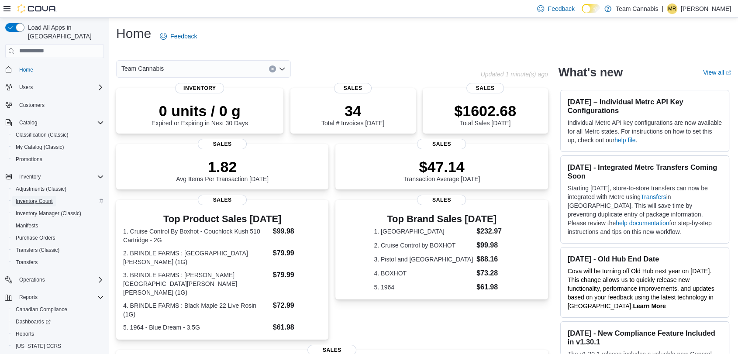
click at [36, 198] on span "Inventory Count" at bounding box center [34, 201] width 37 height 7
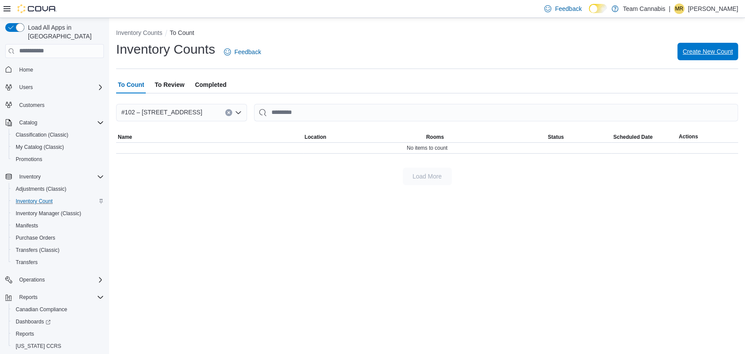
click at [722, 49] on span "Create New Count" at bounding box center [708, 51] width 50 height 9
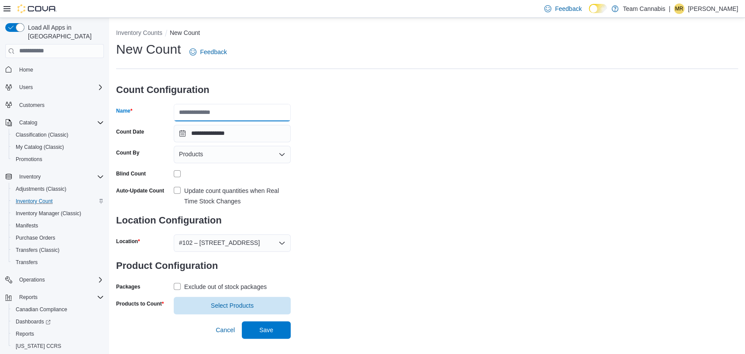
click at [224, 108] on input "Name" at bounding box center [232, 112] width 117 height 17
type input "**********"
click at [175, 188] on label "Update count quantities when Real Time Stock Changes" at bounding box center [232, 196] width 117 height 21
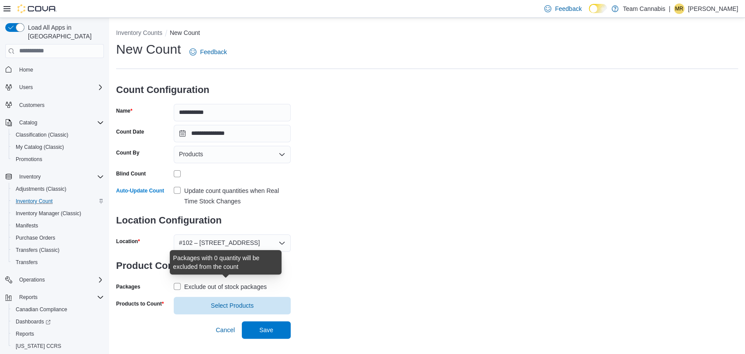
click at [187, 289] on div "Exclude out of stock packages" at bounding box center [225, 287] width 82 height 10
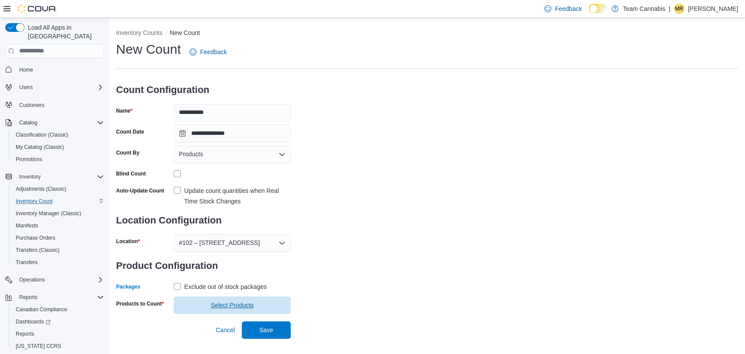
click at [196, 305] on span "Select Products" at bounding box center [232, 304] width 107 height 17
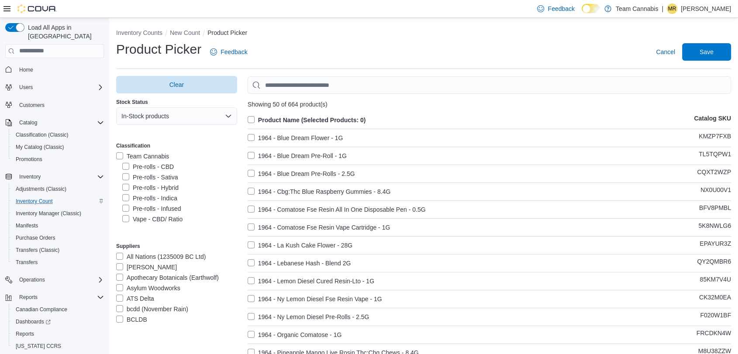
click at [124, 219] on label "Vape - CBD/ Ratio" at bounding box center [152, 219] width 60 height 10
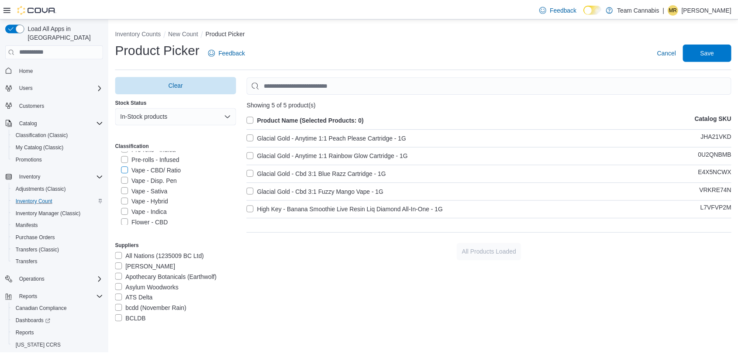
scroll to position [58, 0]
click at [124, 172] on label "Vape - Disp. Pen" at bounding box center [150, 171] width 56 height 10
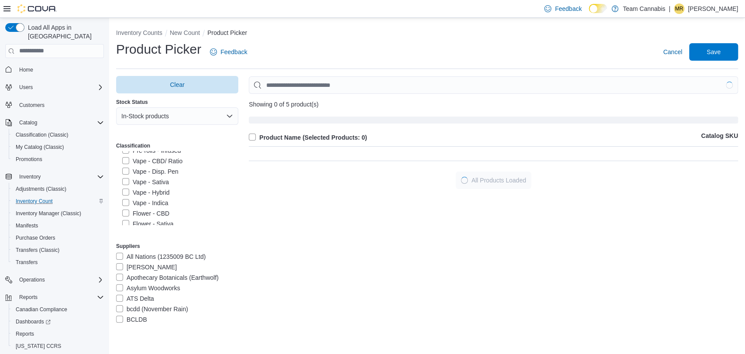
click at [124, 182] on label "Vape - Sativa" at bounding box center [145, 182] width 47 height 10
click at [125, 193] on label "Vape - Hybrid" at bounding box center [146, 192] width 48 height 10
click at [126, 203] on label "Vape - Indica" at bounding box center [145, 203] width 46 height 10
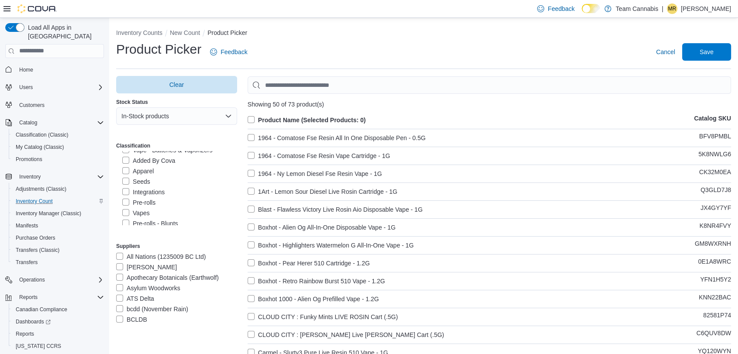
scroll to position [258, 0]
click at [127, 202] on label "Vapes" at bounding box center [135, 202] width 27 height 10
click at [254, 135] on label "1964 - Comatose Fse Resin All In One Disposable Pen - 0.5G" at bounding box center [336, 138] width 178 height 10
click at [251, 137] on label "1964 - Comatose Fse Resin All In One Disposable Pen - 0.5G" at bounding box center [336, 138] width 178 height 10
click at [251, 120] on label "Product Name (Selected Products: 0)" at bounding box center [306, 120] width 118 height 10
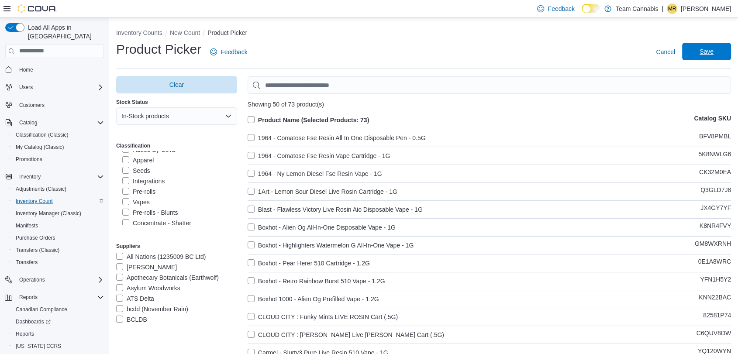
click at [713, 54] on span "Save" at bounding box center [706, 51] width 14 height 9
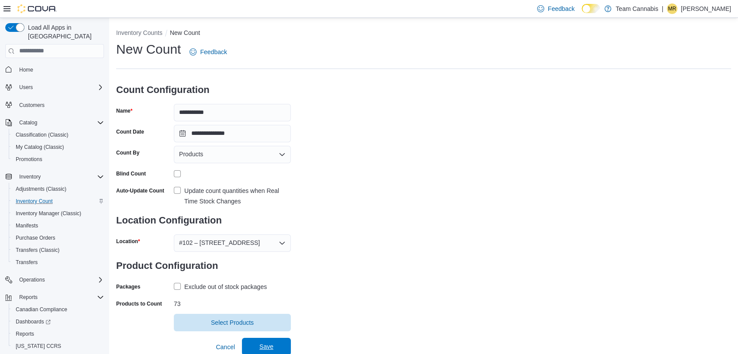
click at [274, 343] on span "Save" at bounding box center [266, 346] width 38 height 17
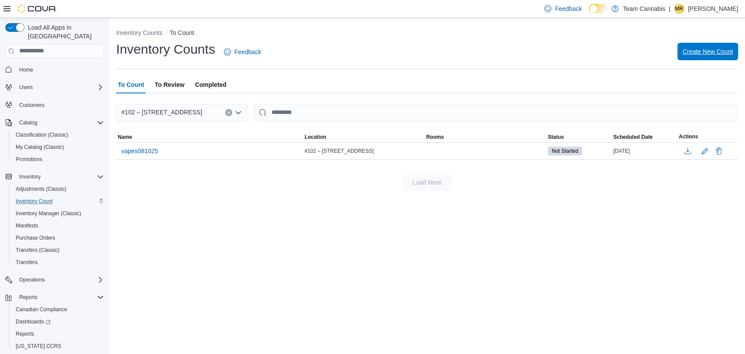
click at [725, 53] on span "Create New Count" at bounding box center [708, 51] width 50 height 9
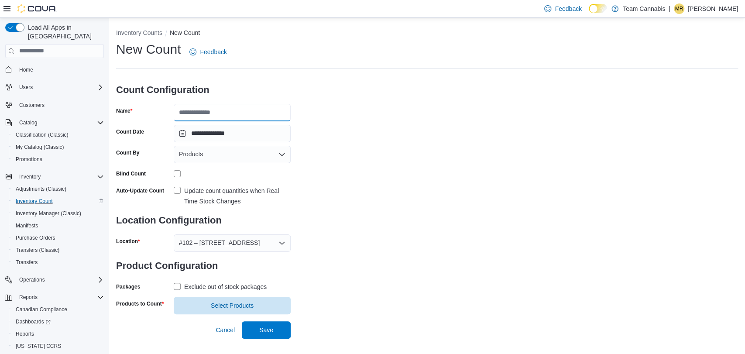
click at [239, 117] on input "Name" at bounding box center [232, 112] width 117 height 17
type input "**********"
click at [175, 193] on label "Update count quantities when Real Time Stock Changes" at bounding box center [232, 196] width 117 height 21
click at [195, 291] on div "Exclude out of stock packages" at bounding box center [225, 287] width 82 height 10
click at [203, 302] on span "Select Products" at bounding box center [232, 304] width 107 height 17
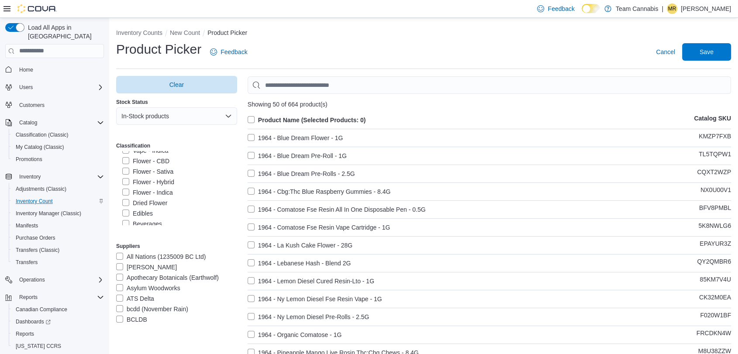
scroll to position [116, 0]
click at [126, 208] on label "Edibles" at bounding box center [137, 208] width 31 height 10
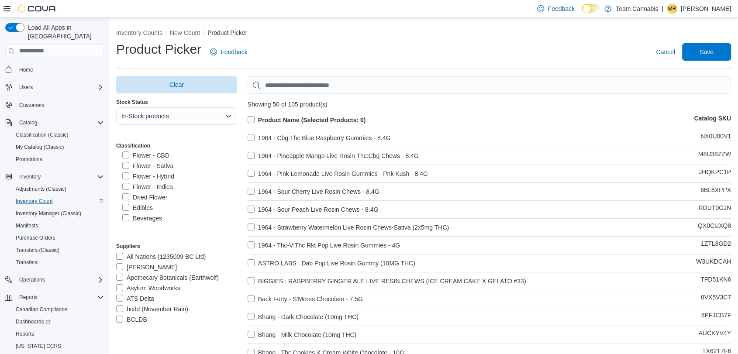
click at [251, 119] on label "Product Name (Selected Products: 0)" at bounding box center [306, 120] width 118 height 10
click at [709, 51] on span "Save" at bounding box center [706, 51] width 14 height 9
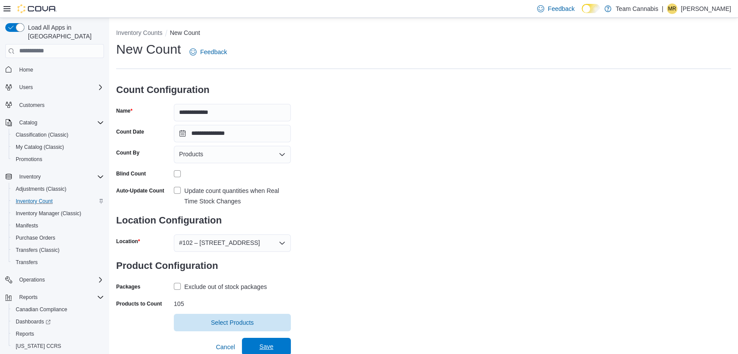
click at [283, 346] on span "Save" at bounding box center [266, 346] width 38 height 17
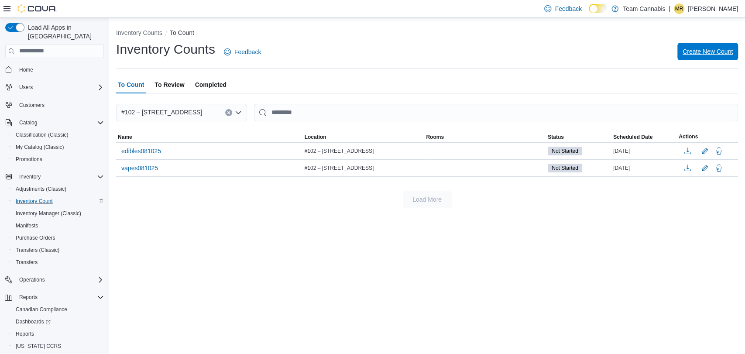
click at [704, 56] on span "Create New Count" at bounding box center [708, 51] width 50 height 17
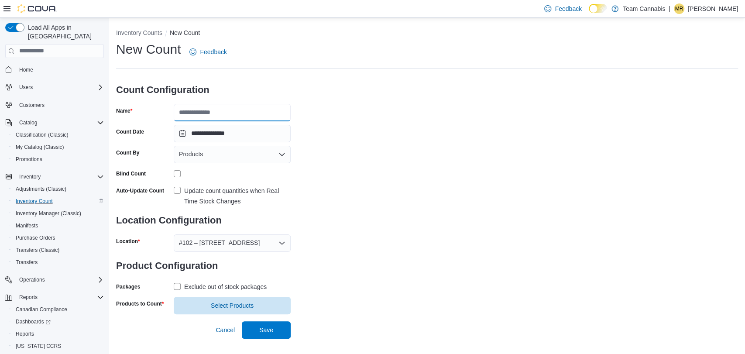
click at [215, 113] on input "Name" at bounding box center [232, 112] width 117 height 17
drag, startPoint x: 255, startPoint y: 113, endPoint x: 297, endPoint y: 116, distance: 42.0
click at [296, 116] on div "**********" at bounding box center [427, 178] width 622 height 274
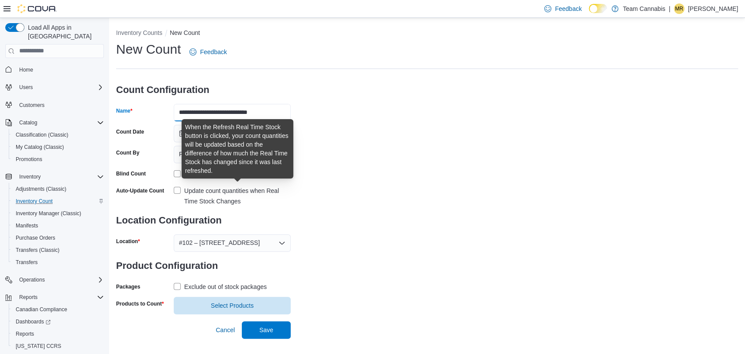
type input "**********"
click at [210, 189] on div "Update count quantities when Real Time Stock Changes" at bounding box center [237, 196] width 107 height 21
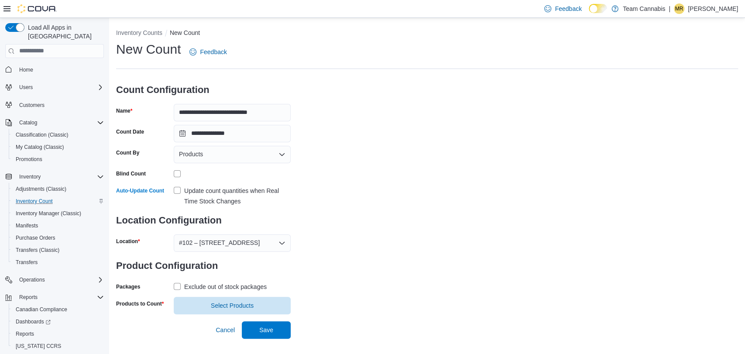
click at [203, 286] on div "Exclude out of stock packages" at bounding box center [225, 287] width 82 height 10
click at [213, 304] on span "Select Products" at bounding box center [232, 305] width 43 height 9
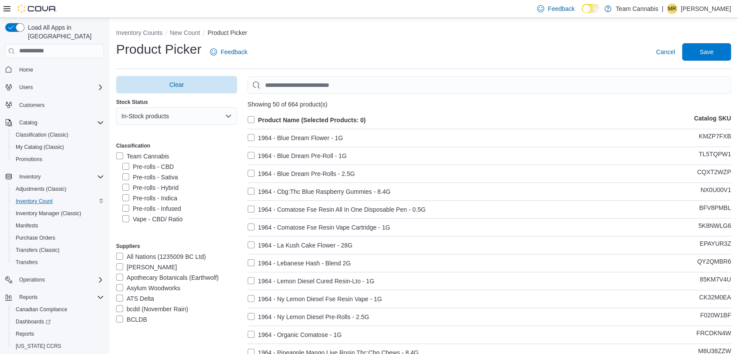
click at [126, 209] on label "Pre-rolls - Infused" at bounding box center [151, 208] width 58 height 10
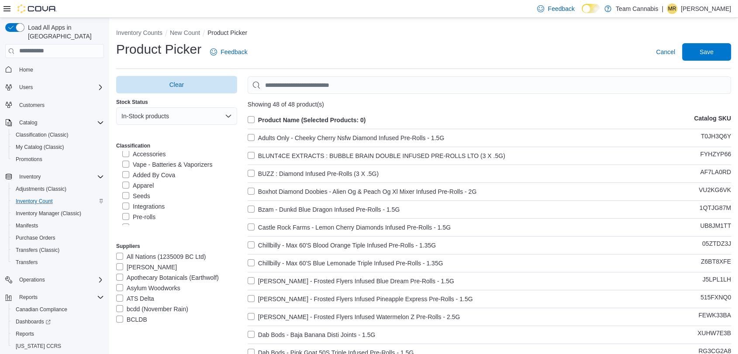
scroll to position [252, 0]
click at [126, 196] on label "Pre-rolls" at bounding box center [138, 197] width 33 height 10
click at [124, 218] on label "Pre-rolls - Blunts" at bounding box center [149, 218] width 55 height 10
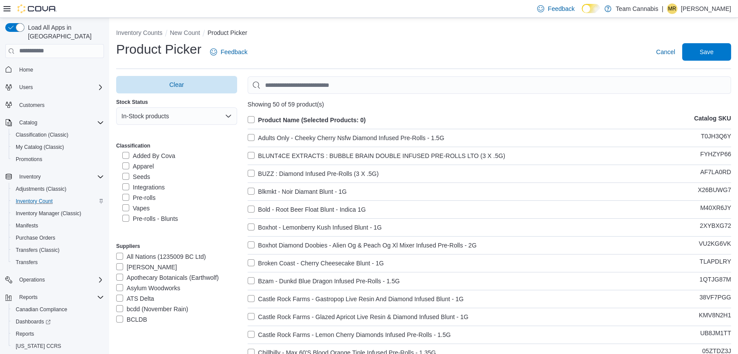
click at [254, 117] on label "Product Name (Selected Products: 0)" at bounding box center [306, 120] width 118 height 10
click at [725, 53] on span "Save" at bounding box center [706, 51] width 38 height 17
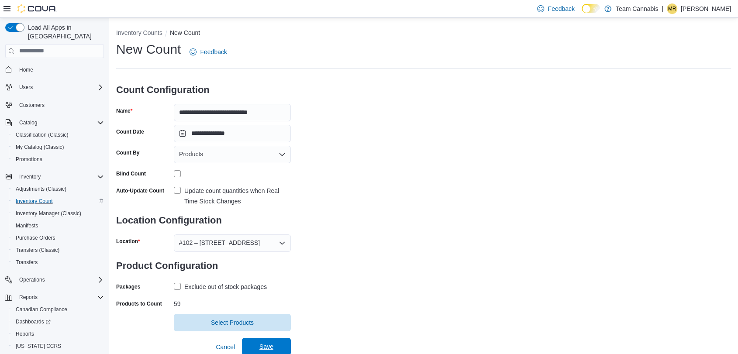
click at [261, 344] on span "Save" at bounding box center [266, 346] width 14 height 9
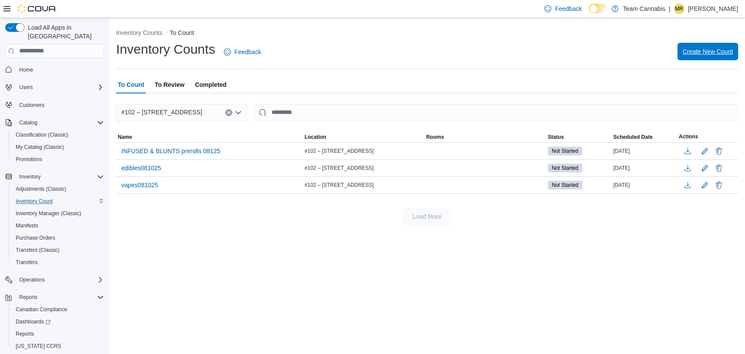
click at [710, 50] on span "Create New Count" at bounding box center [708, 51] width 50 height 9
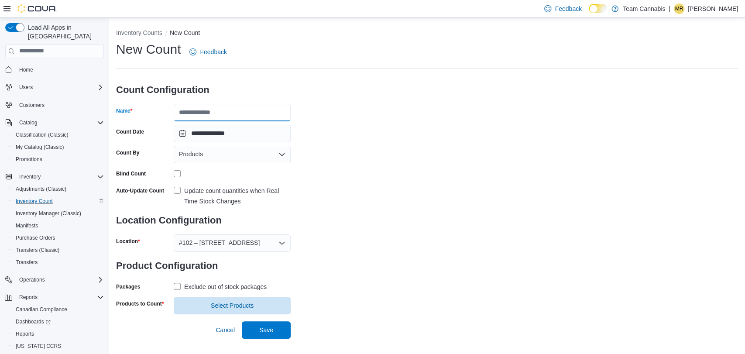
click at [227, 113] on input "Name" at bounding box center [232, 112] width 117 height 17
click at [201, 113] on input "**********" at bounding box center [232, 112] width 117 height 17
drag, startPoint x: 242, startPoint y: 114, endPoint x: 346, endPoint y: 115, distance: 103.9
click at [346, 115] on div "**********" at bounding box center [427, 178] width 622 height 274
type input "**********"
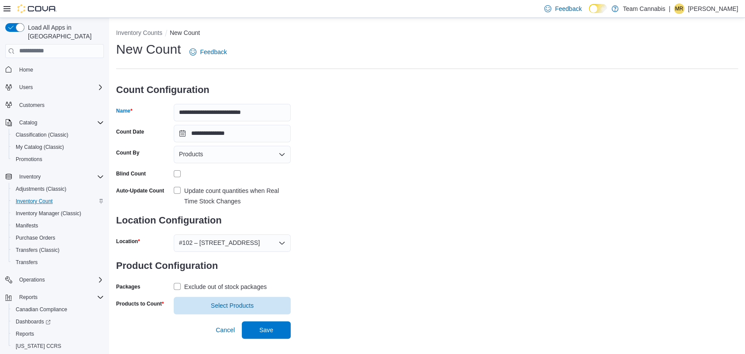
click at [177, 194] on label "Update count quantities when Real Time Stock Changes" at bounding box center [232, 196] width 117 height 21
click at [205, 285] on div "Exclude out of stock packages" at bounding box center [225, 287] width 82 height 10
click at [243, 310] on span "Select Products" at bounding box center [232, 304] width 107 height 17
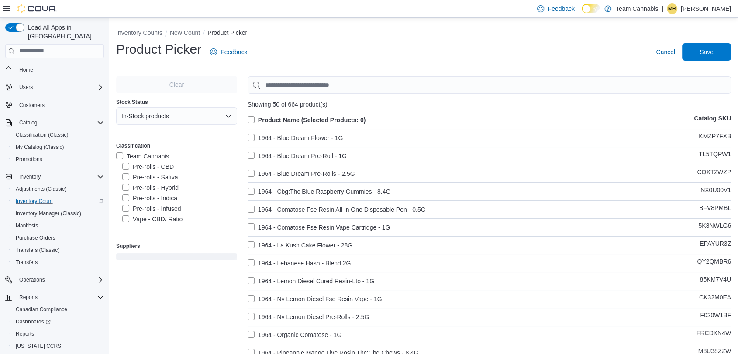
click at [127, 188] on label "Pre-rolls - Hybrid" at bounding box center [150, 187] width 56 height 10
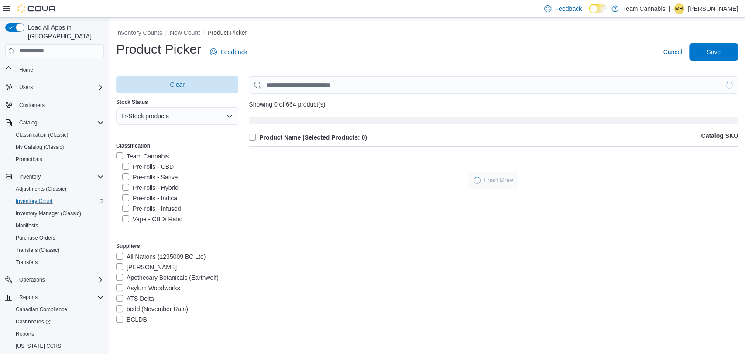
click at [126, 167] on label "Pre-rolls - CBD" at bounding box center [148, 166] width 52 height 10
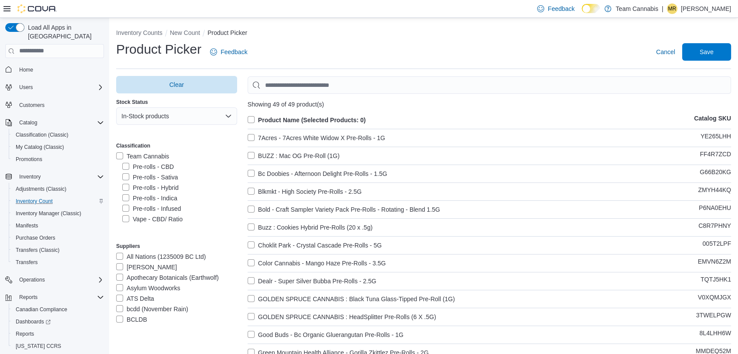
click at [250, 120] on label "Product Name (Selected Products: 0)" at bounding box center [306, 120] width 118 height 10
click at [704, 49] on span "Save" at bounding box center [706, 51] width 38 height 17
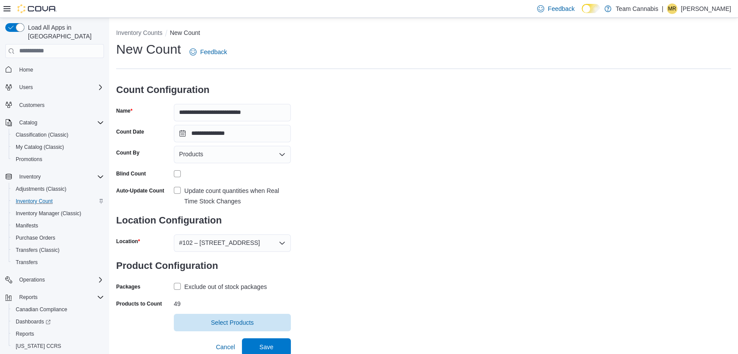
scroll to position [1, 0]
click at [251, 347] on span "Save" at bounding box center [266, 345] width 38 height 17
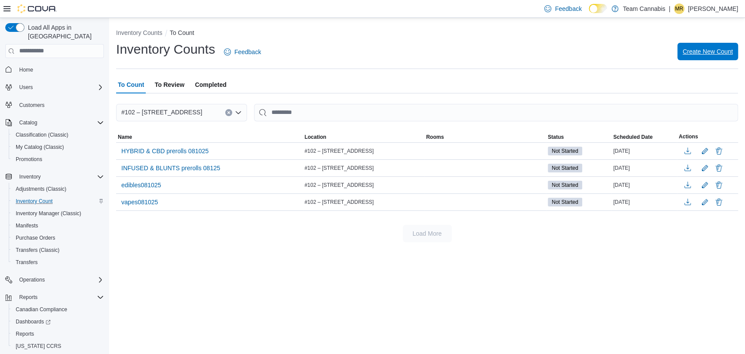
click at [712, 49] on span "Create New Count" at bounding box center [708, 51] width 50 height 9
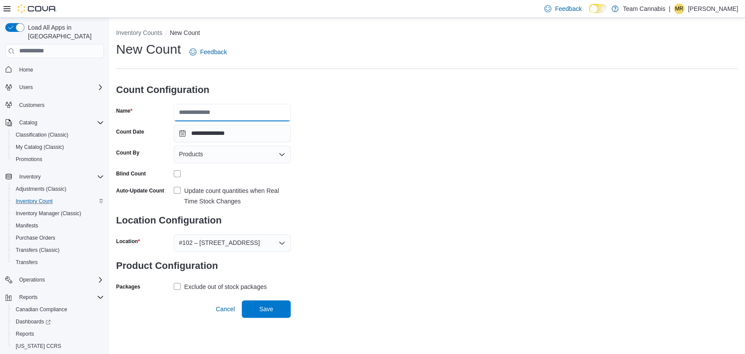
click at [193, 109] on input "Name" at bounding box center [232, 112] width 117 height 17
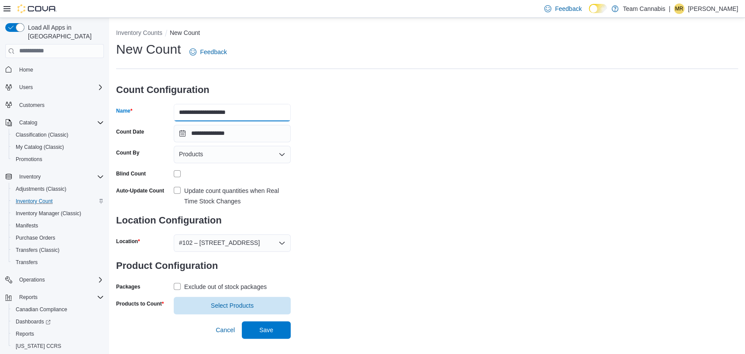
drag, startPoint x: 220, startPoint y: 113, endPoint x: 309, endPoint y: 115, distance: 89.1
click at [300, 115] on div "**********" at bounding box center [427, 178] width 622 height 274
type input "**********"
click at [207, 197] on div "Update count quantities when Real Time Stock Changes" at bounding box center [237, 196] width 107 height 21
click at [224, 285] on div "Exclude out of stock packages" at bounding box center [225, 287] width 82 height 10
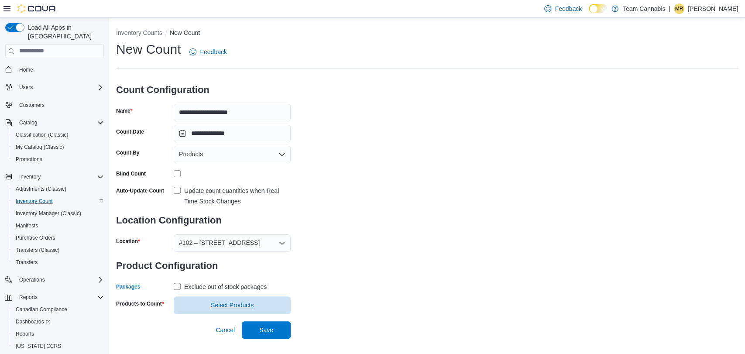
click at [221, 306] on span "Select Products" at bounding box center [232, 305] width 43 height 9
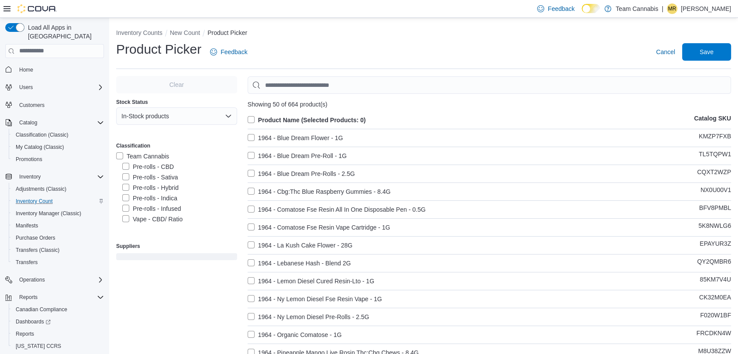
click at [126, 179] on label "Pre-rolls - Sativa" at bounding box center [149, 177] width 55 height 10
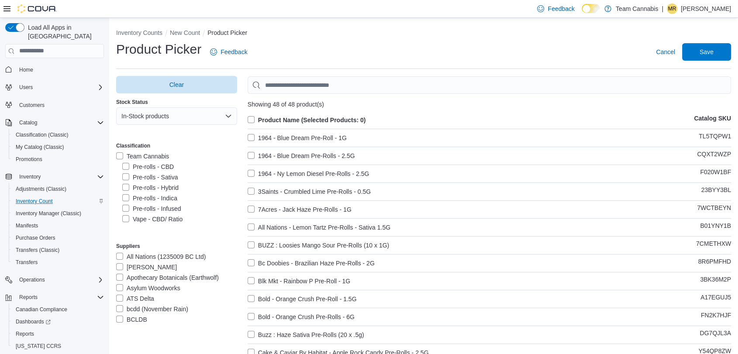
click at [251, 116] on label "Product Name (Selected Products: 0)" at bounding box center [306, 120] width 118 height 10
click at [725, 58] on span "Save" at bounding box center [706, 51] width 38 height 17
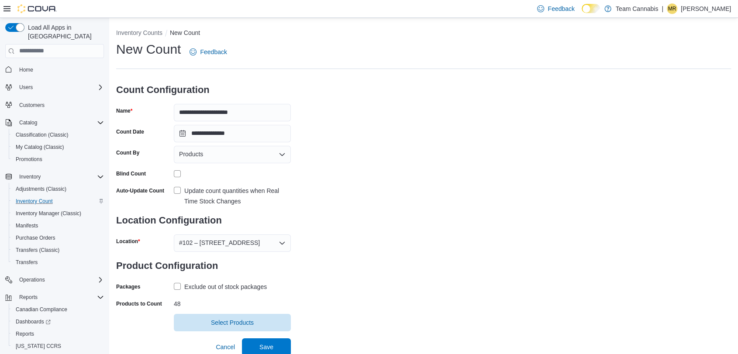
scroll to position [1, 0]
click at [279, 344] on span "Save" at bounding box center [266, 345] width 38 height 17
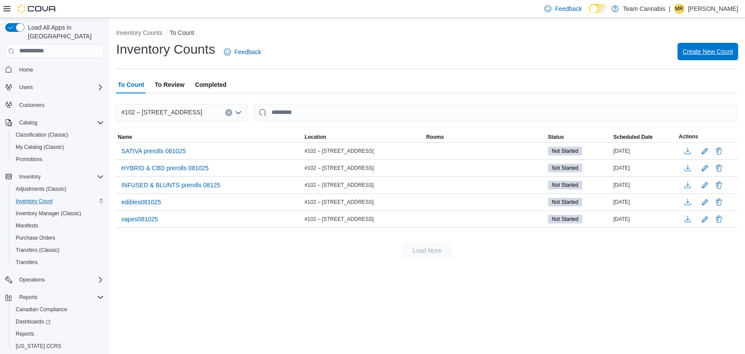
click at [702, 53] on span "Create New Count" at bounding box center [708, 51] width 50 height 9
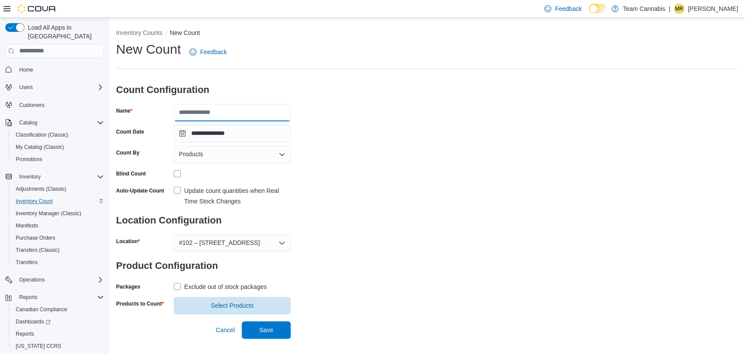
click at [189, 113] on input "Name" at bounding box center [232, 112] width 117 height 17
drag, startPoint x: 222, startPoint y: 113, endPoint x: 258, endPoint y: 113, distance: 35.8
click at [258, 113] on input "**********" at bounding box center [232, 112] width 117 height 17
type input "**********"
click at [181, 194] on label "Update count quantities when Real Time Stock Changes" at bounding box center [232, 196] width 117 height 21
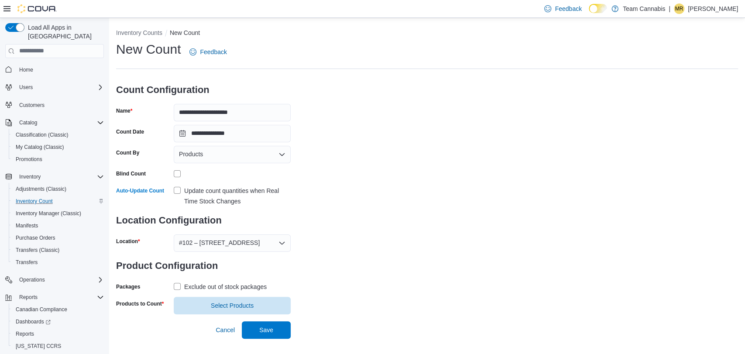
click at [208, 286] on div "Exclude out of stock packages" at bounding box center [225, 287] width 82 height 10
click at [244, 305] on span "Select Products" at bounding box center [232, 305] width 43 height 9
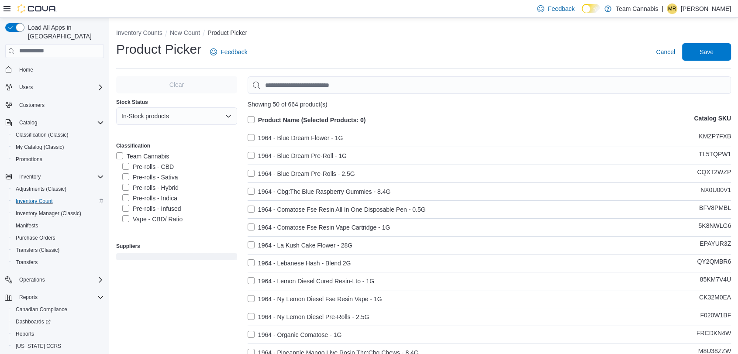
click at [126, 198] on label "Pre-rolls - Indica" at bounding box center [149, 198] width 55 height 10
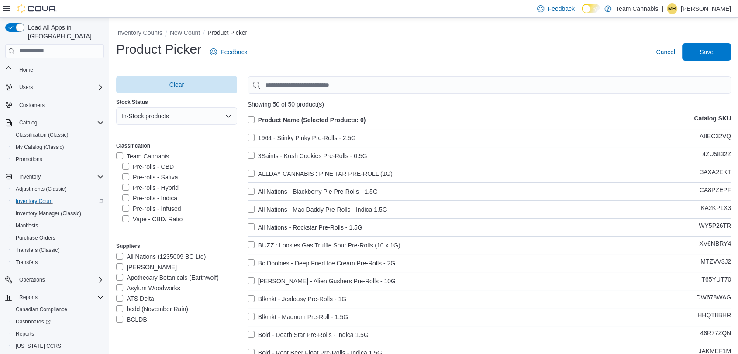
click at [254, 120] on label "Product Name (Selected Products: 0)" at bounding box center [306, 120] width 118 height 10
click at [721, 57] on span "Save" at bounding box center [706, 51] width 38 height 17
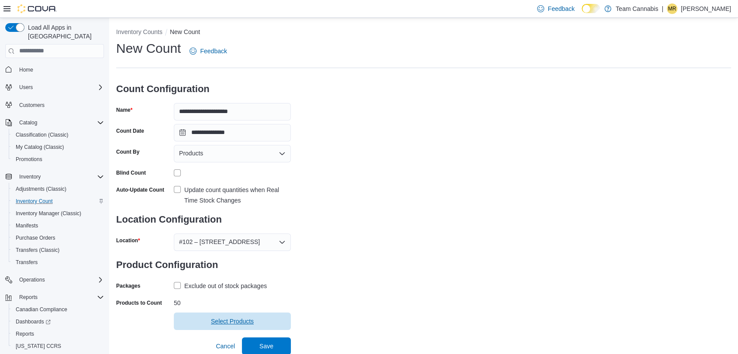
scroll to position [1, 0]
click at [264, 344] on span "Save" at bounding box center [266, 345] width 14 height 9
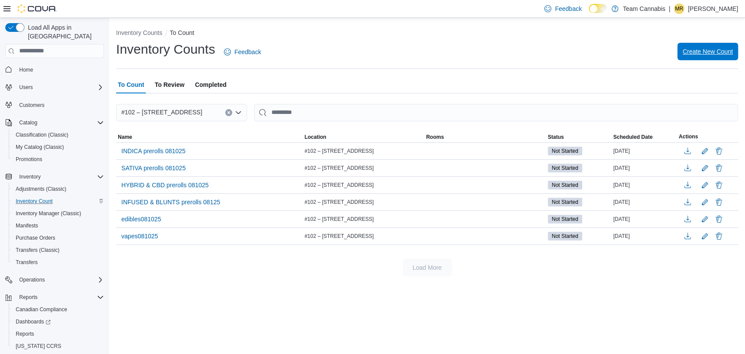
click at [706, 46] on span "Create New Count" at bounding box center [708, 51] width 50 height 17
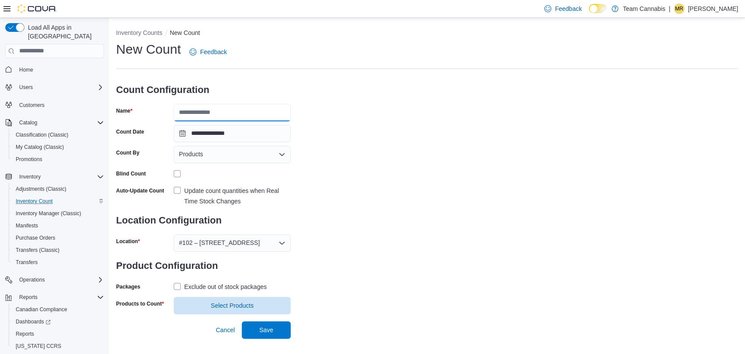
click at [226, 113] on input "Name" at bounding box center [232, 112] width 117 height 17
drag, startPoint x: 196, startPoint y: 110, endPoint x: 269, endPoint y: 116, distance: 73.6
click at [255, 112] on input "**********" at bounding box center [232, 112] width 117 height 17
type input "**********"
click at [187, 192] on div "Update count quantities when Real Time Stock Changes" at bounding box center [237, 196] width 107 height 21
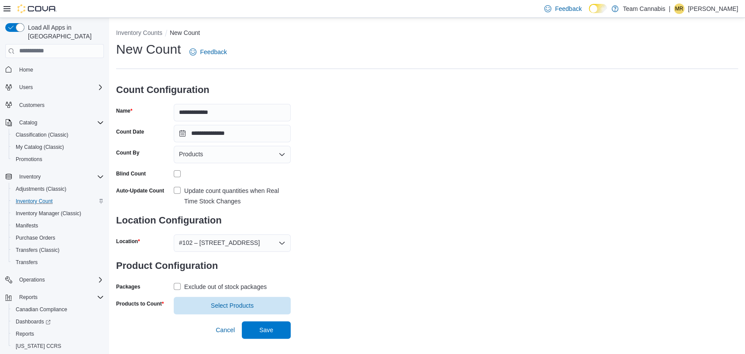
click at [178, 288] on label "Exclude out of stock packages" at bounding box center [220, 287] width 93 height 10
click at [218, 313] on span "Select Products" at bounding box center [232, 304] width 107 height 17
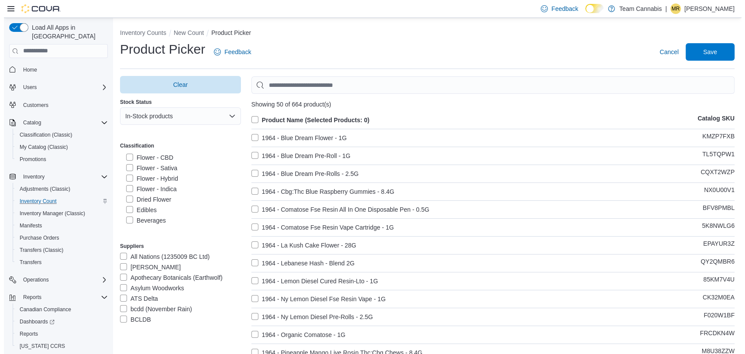
scroll to position [116, 0]
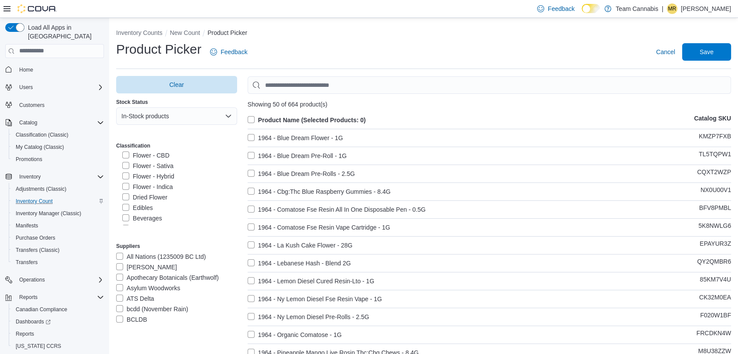
click at [127, 155] on label "Flower - CBD" at bounding box center [145, 155] width 47 height 10
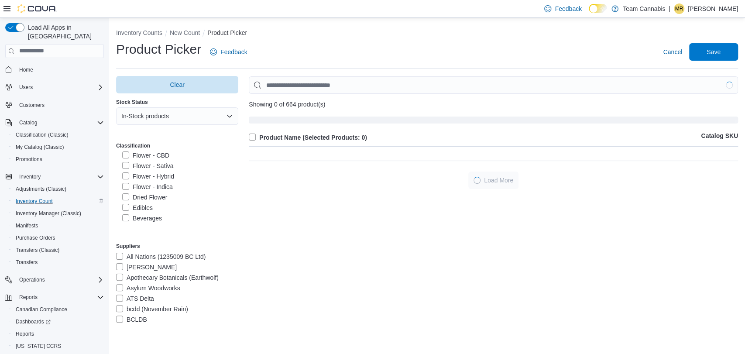
click at [126, 165] on label "Flower - Sativa" at bounding box center [147, 166] width 51 height 10
click at [124, 178] on label "Flower - Hybrid" at bounding box center [148, 176] width 52 height 10
click at [124, 188] on label "Flower - Indica" at bounding box center [147, 187] width 51 height 10
click at [124, 196] on label "Dried Flower" at bounding box center [144, 197] width 45 height 10
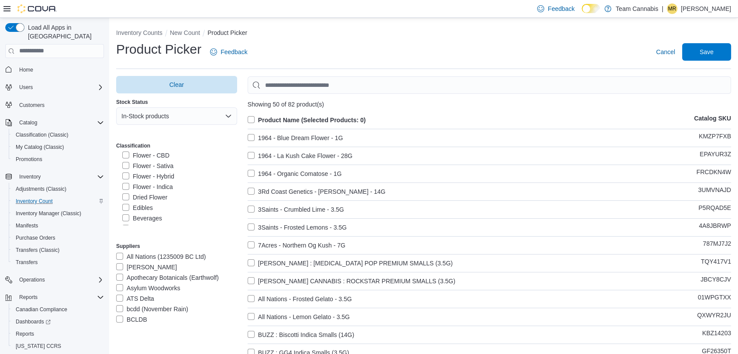
click at [253, 119] on label "Product Name (Selected Products: 0)" at bounding box center [306, 120] width 118 height 10
click at [710, 50] on span "Save" at bounding box center [706, 51] width 14 height 9
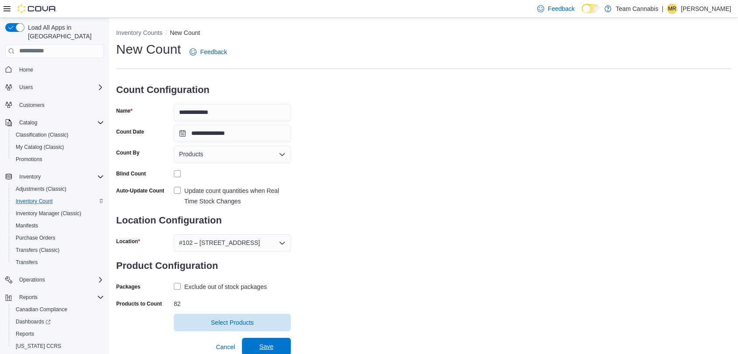
click at [269, 350] on span "Save" at bounding box center [266, 346] width 14 height 9
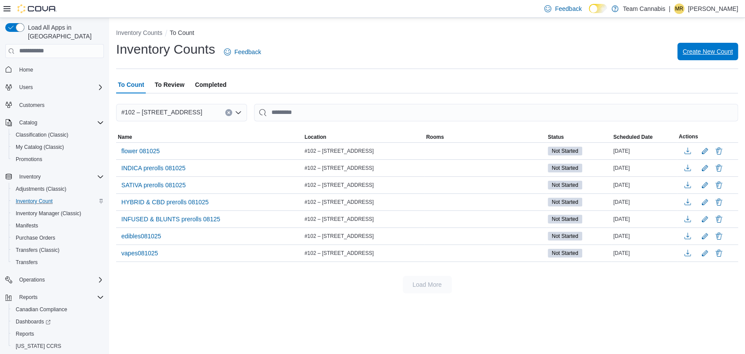
click at [703, 47] on span "Create New Count" at bounding box center [708, 51] width 50 height 17
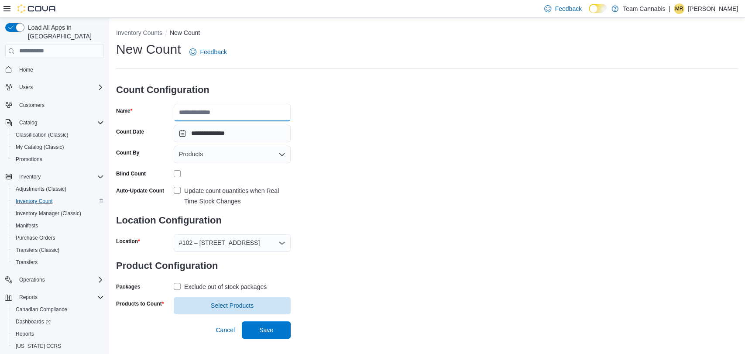
click at [240, 119] on input "Name" at bounding box center [232, 112] width 117 height 17
drag, startPoint x: 196, startPoint y: 113, endPoint x: 285, endPoint y: 114, distance: 89.1
click at [268, 114] on input "**********" at bounding box center [232, 112] width 117 height 17
type input "**********"
click at [175, 193] on label "Update count quantities when Real Time Stock Changes" at bounding box center [232, 196] width 117 height 21
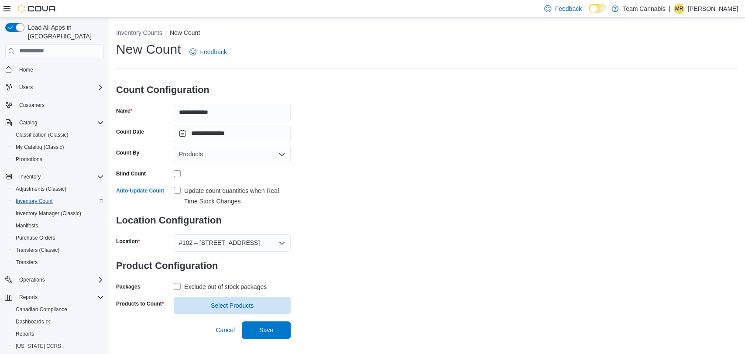
click at [177, 286] on label "Exclude out of stock packages" at bounding box center [220, 287] width 93 height 10
click at [200, 302] on span "Select Products" at bounding box center [232, 304] width 107 height 17
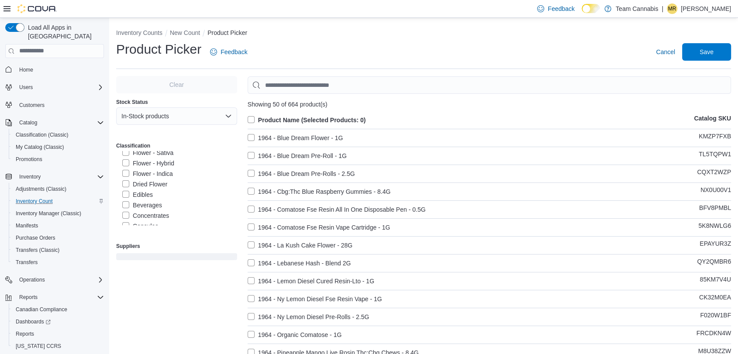
scroll to position [145, 0]
click at [125, 189] on label "Beverages" at bounding box center [142, 189] width 40 height 10
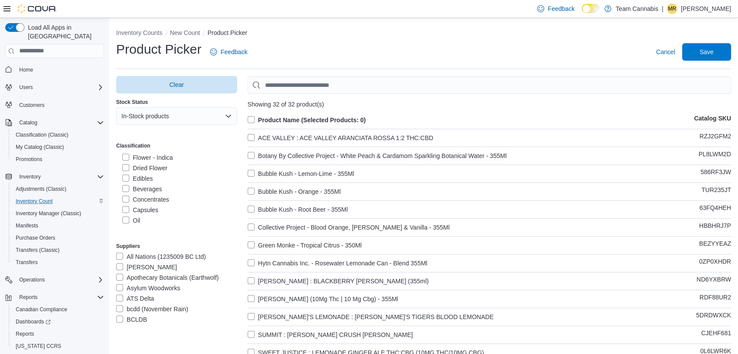
click at [253, 120] on label "Product Name (Selected Products: 0)" at bounding box center [306, 120] width 118 height 10
click at [705, 48] on span "Save" at bounding box center [706, 51] width 38 height 17
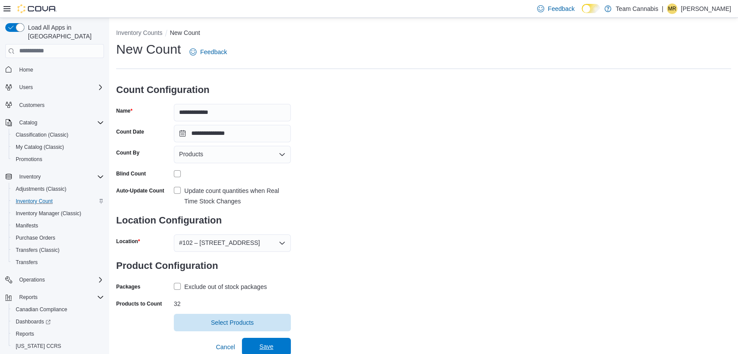
click at [269, 347] on span "Save" at bounding box center [266, 346] width 14 height 9
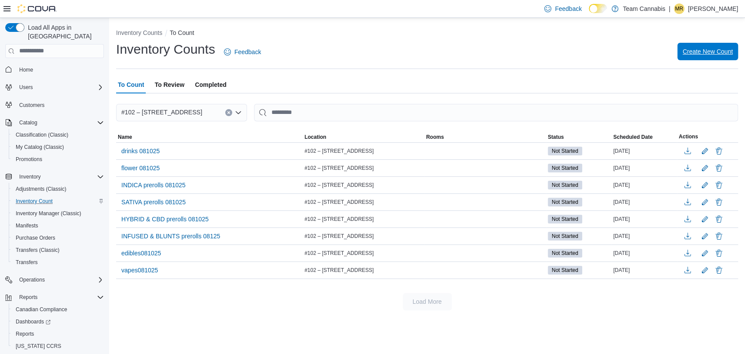
click at [706, 47] on span "Create New Count" at bounding box center [708, 51] width 50 height 17
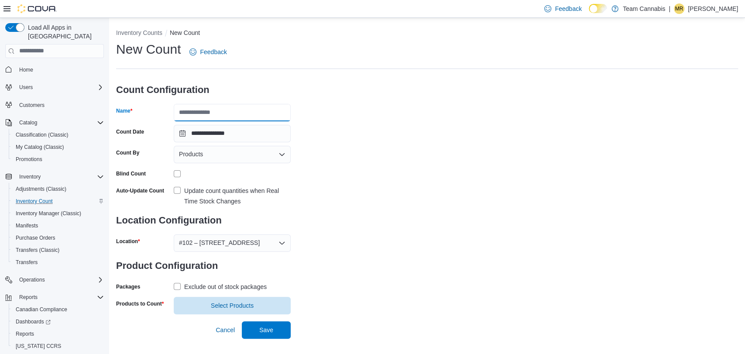
click at [206, 116] on input "Name" at bounding box center [232, 112] width 117 height 17
drag, startPoint x: 213, startPoint y: 113, endPoint x: 289, endPoint y: 113, distance: 75.9
click at [289, 113] on input "**********" at bounding box center [232, 112] width 117 height 17
type input "**********"
click at [176, 192] on label "Update count quantities when Real Time Stock Changes" at bounding box center [232, 196] width 117 height 21
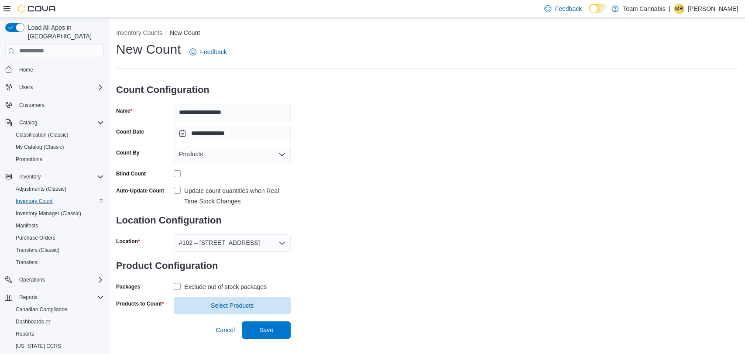
click at [182, 288] on label "Exclude out of stock packages" at bounding box center [220, 287] width 93 height 10
click at [234, 308] on span "Select Products" at bounding box center [232, 305] width 43 height 9
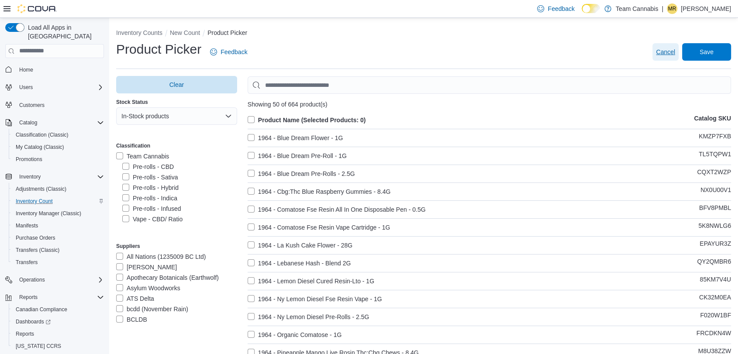
click at [670, 48] on span "Cancel" at bounding box center [665, 52] width 19 height 9
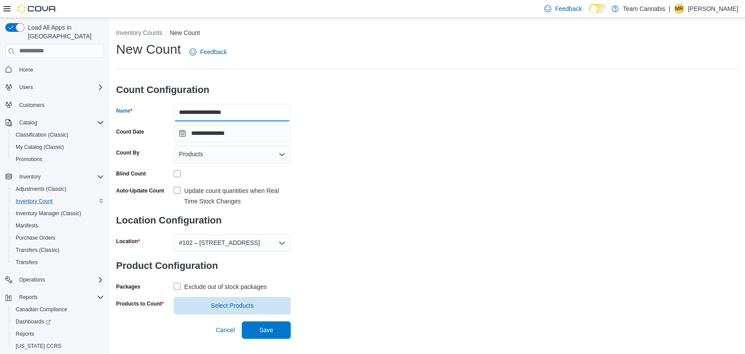
drag, startPoint x: 246, startPoint y: 113, endPoint x: 141, endPoint y: 110, distance: 104.3
click at [142, 112] on div "**********" at bounding box center [203, 112] width 175 height 17
click at [230, 113] on input "**********" at bounding box center [232, 112] width 117 height 17
type input "**********"
click at [229, 315] on div "Cancel Save" at bounding box center [251, 326] width 79 height 24
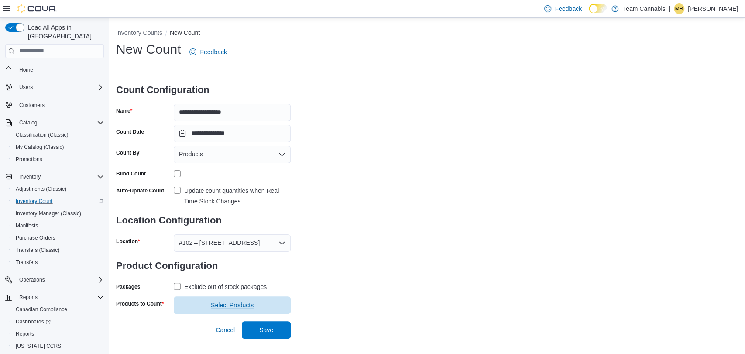
click at [228, 310] on span "Select Products" at bounding box center [232, 304] width 107 height 17
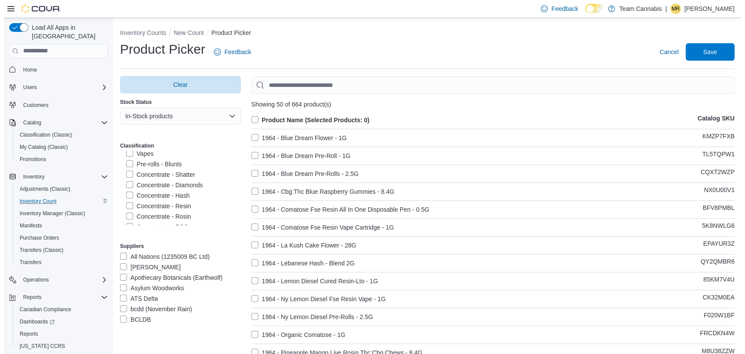
scroll to position [309, 0]
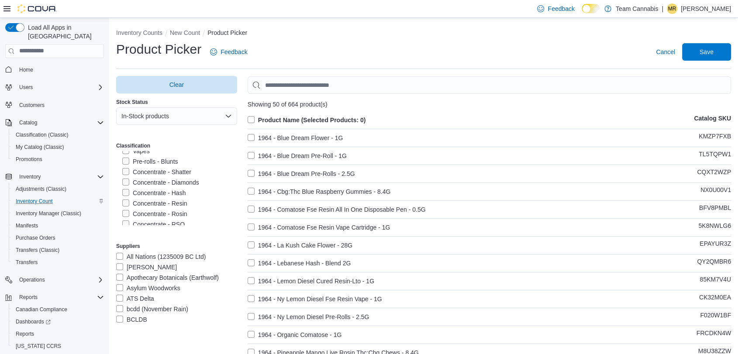
click at [128, 173] on label "Concentrate - Shatter" at bounding box center [156, 172] width 69 height 10
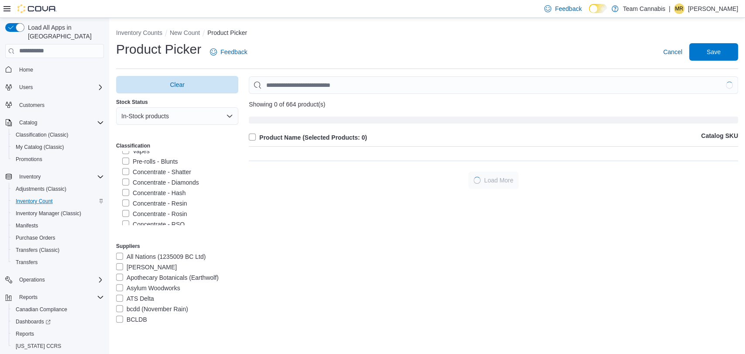
click at [127, 183] on label "Concentrate - Diamonds" at bounding box center [160, 182] width 77 height 10
click at [123, 193] on label "Concentrate - Hash" at bounding box center [153, 193] width 63 height 10
click at [125, 203] on label "Concentrate - Resin" at bounding box center [154, 203] width 65 height 10
drag, startPoint x: 126, startPoint y: 213, endPoint x: 127, endPoint y: 218, distance: 5.4
click at [126, 213] on label "Concentrate - Rosin" at bounding box center [154, 214] width 65 height 10
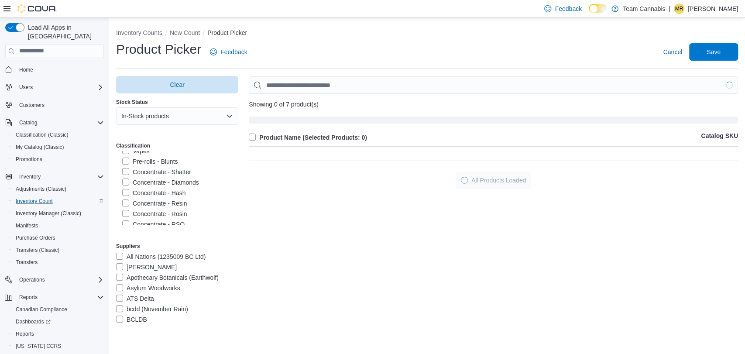
click at [125, 223] on label "Concentrate - RSO" at bounding box center [153, 224] width 62 height 10
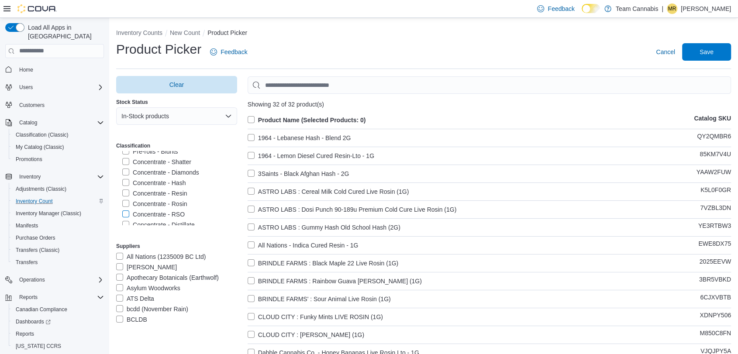
scroll to position [323, 0]
click at [124, 223] on label "Concentrate - Distillate" at bounding box center [158, 220] width 72 height 10
click at [127, 214] on label "Concentrates" at bounding box center [145, 215] width 47 height 10
click at [255, 118] on label "Product Name (Selected Products: 0)" at bounding box center [306, 120] width 118 height 10
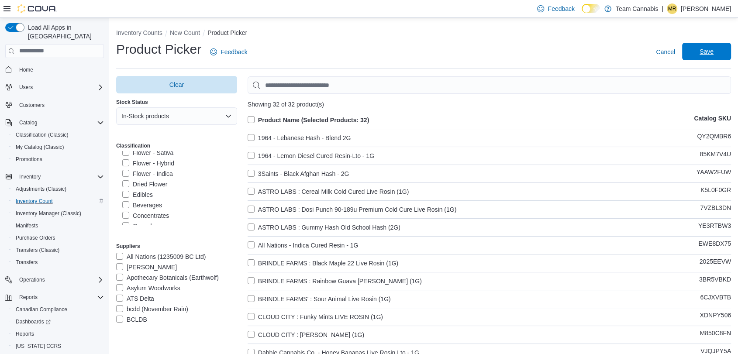
click at [722, 50] on span "Save" at bounding box center [706, 51] width 38 height 17
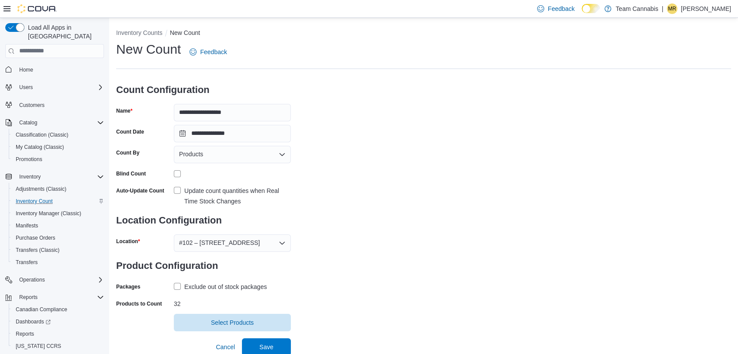
scroll to position [1, 0]
click at [261, 343] on span "Save" at bounding box center [266, 345] width 14 height 9
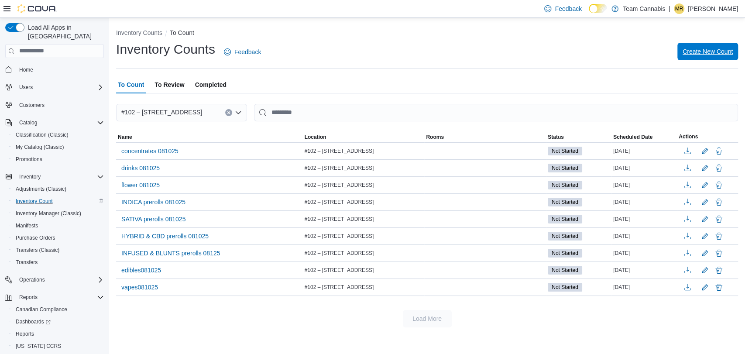
click at [716, 48] on span "Create New Count" at bounding box center [708, 51] width 50 height 9
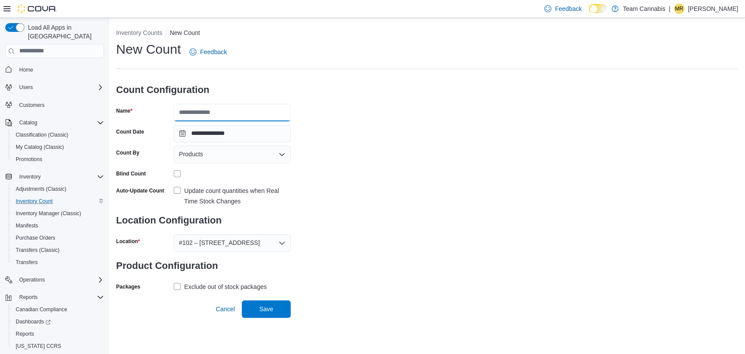
click at [213, 114] on input "Name" at bounding box center [232, 112] width 117 height 17
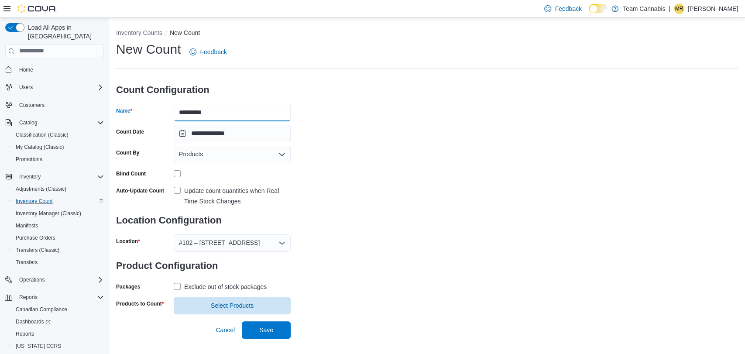
drag, startPoint x: 192, startPoint y: 110, endPoint x: 300, endPoint y: 106, distance: 108.3
click at [290, 111] on input "**********" at bounding box center [232, 112] width 117 height 17
type input "**********"
click at [174, 192] on label "Update count quantities when Real Time Stock Changes" at bounding box center [232, 196] width 117 height 21
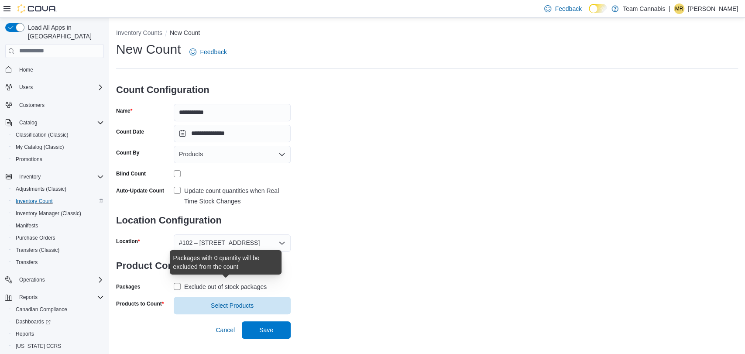
click at [206, 286] on div "Exclude out of stock packages" at bounding box center [225, 287] width 82 height 10
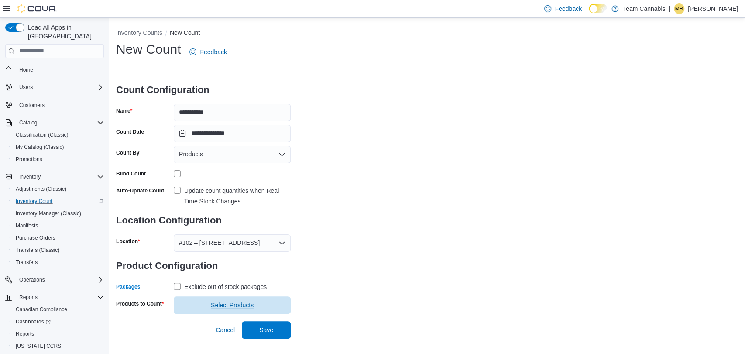
click at [225, 306] on span "Select Products" at bounding box center [232, 305] width 43 height 9
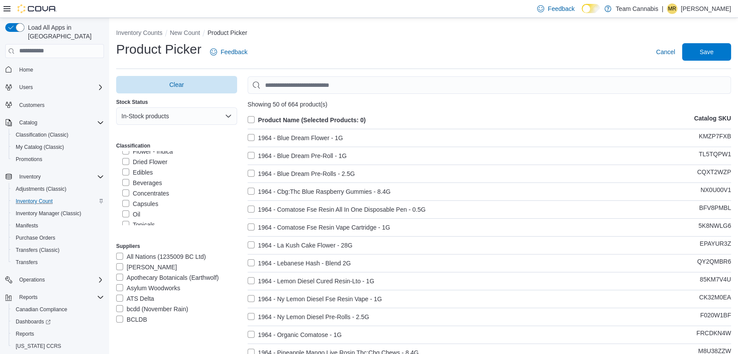
scroll to position [154, 0]
click at [126, 203] on label "Capsules" at bounding box center [140, 201] width 36 height 10
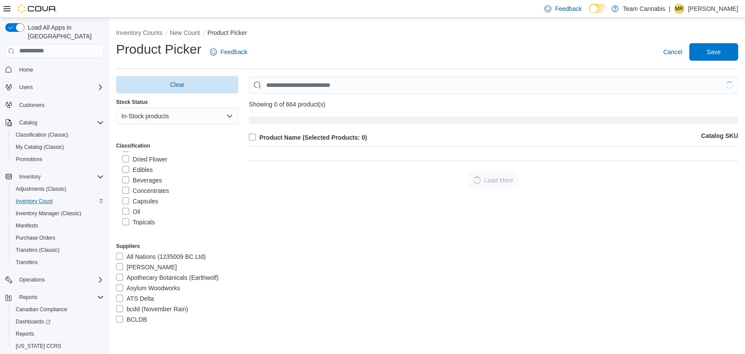
click at [126, 210] on label "Oil" at bounding box center [131, 211] width 18 height 10
click at [122, 222] on label "Topicals" at bounding box center [138, 222] width 33 height 10
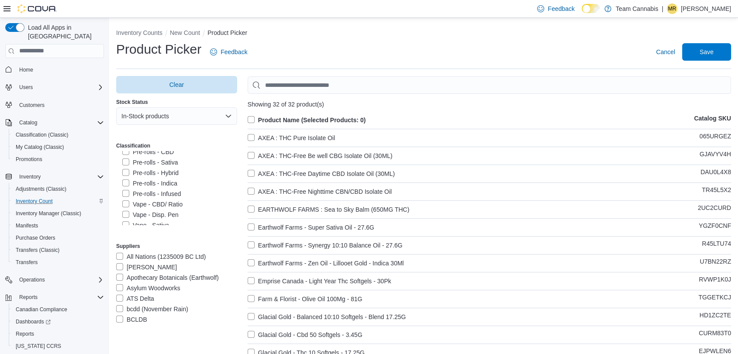
scroll to position [10, 0]
click at [529, 52] on div "Product Picker Feedback Cancel Save" at bounding box center [423, 52] width 615 height 23
click at [251, 124] on label "Product Name (Selected Products: 0)" at bounding box center [306, 120] width 118 height 10
click at [253, 135] on label "AXEA : THC Pure Isolate Oil" at bounding box center [290, 138] width 87 height 10
click at [252, 137] on label "AXEA : THC Pure Isolate Oil" at bounding box center [290, 138] width 87 height 10
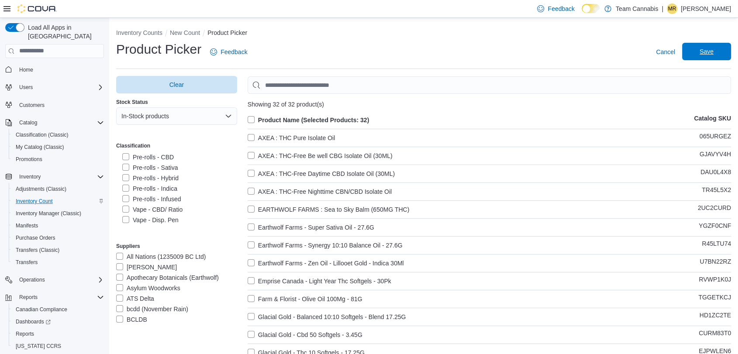
click at [725, 51] on span "Save" at bounding box center [706, 51] width 38 height 17
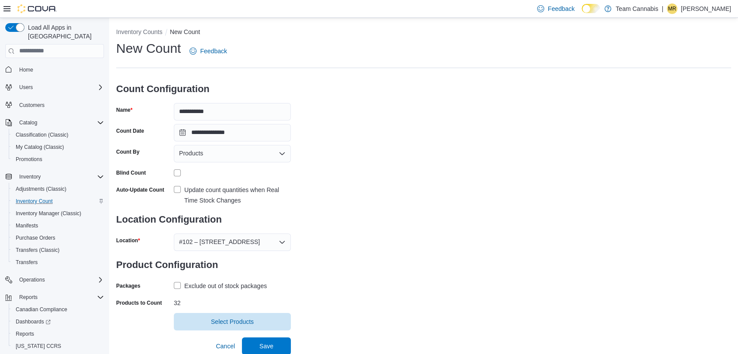
scroll to position [1, 0]
click at [271, 344] on span "Save" at bounding box center [266, 345] width 14 height 9
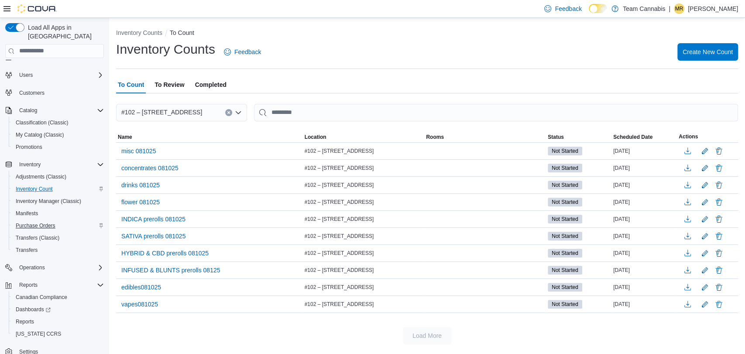
scroll to position [18, 0]
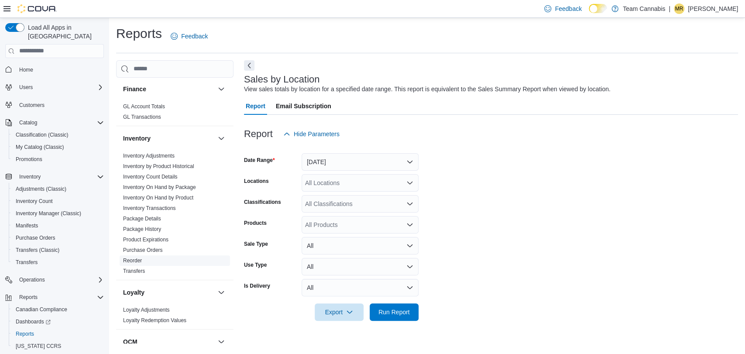
scroll to position [388, 0]
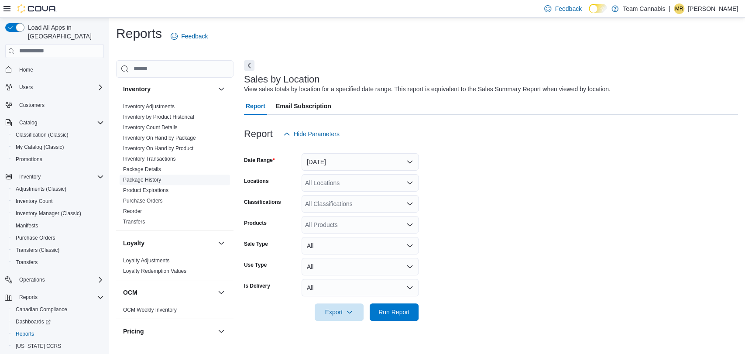
click at [149, 103] on link "Inventory Adjustments" at bounding box center [149, 106] width 52 height 6
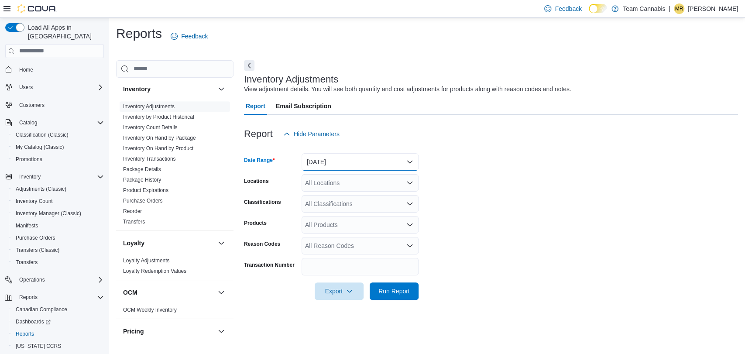
click at [353, 155] on button "Yesterday" at bounding box center [360, 161] width 117 height 17
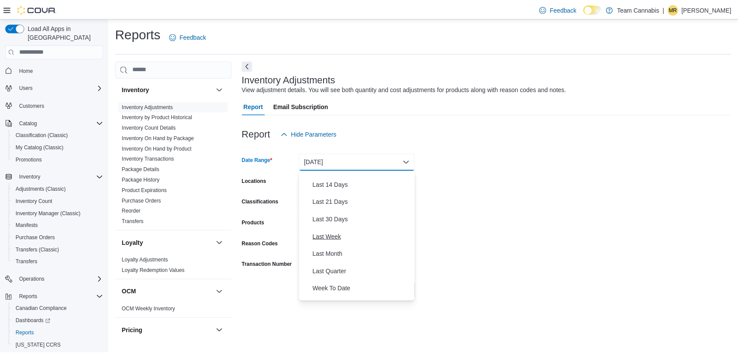
scroll to position [131, 0]
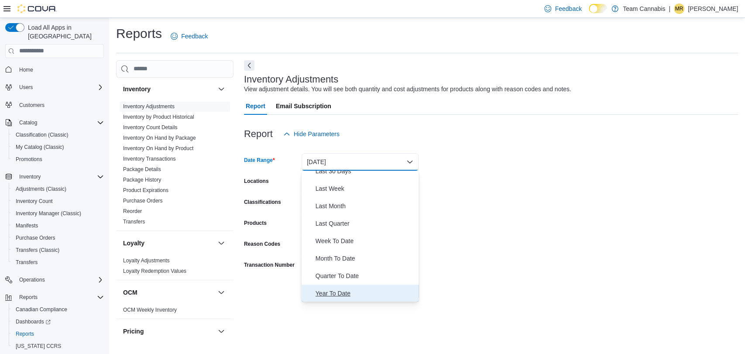
click at [353, 293] on span "Year To Date" at bounding box center [366, 293] width 100 height 10
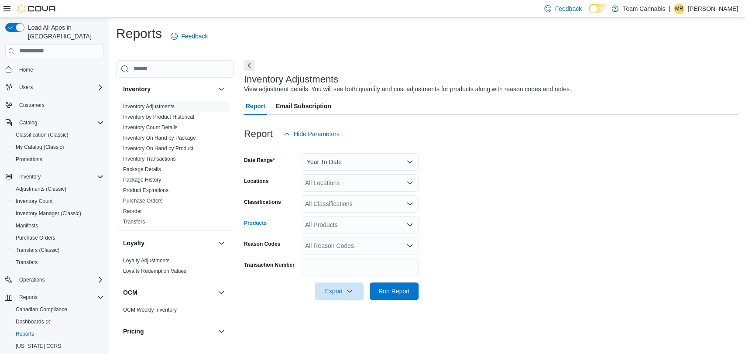
click at [317, 216] on div "All Products" at bounding box center [360, 224] width 117 height 17
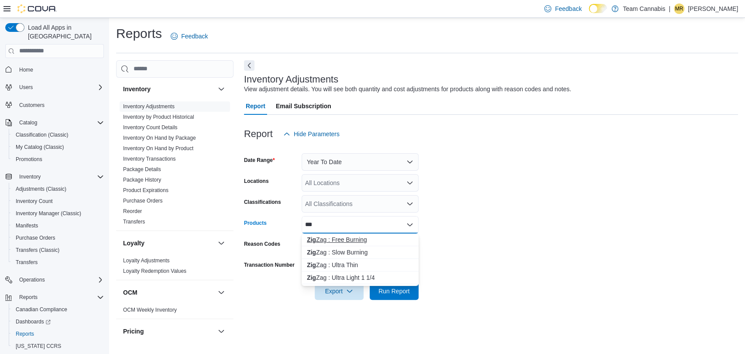
type input "***"
click at [353, 238] on div "Zig Zag : Free Burning" at bounding box center [360, 239] width 107 height 9
type input "***"
click at [353, 243] on div "Zig Zag : Slow Burning" at bounding box center [360, 239] width 107 height 9
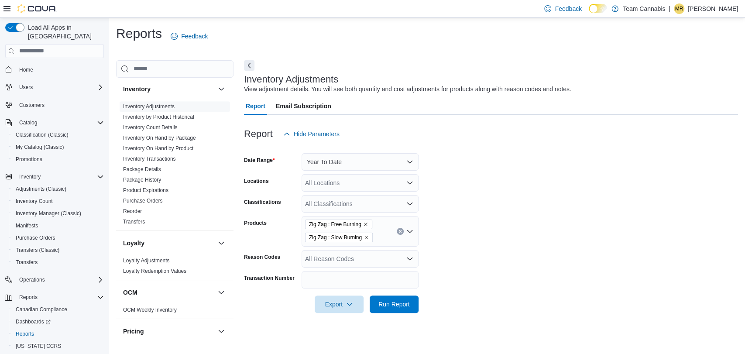
click at [516, 239] on form "Date Range Year To Date Locations All Locations Classifications All Classificat…" at bounding box center [491, 228] width 494 height 170
click at [407, 305] on span "Run Report" at bounding box center [393, 303] width 31 height 9
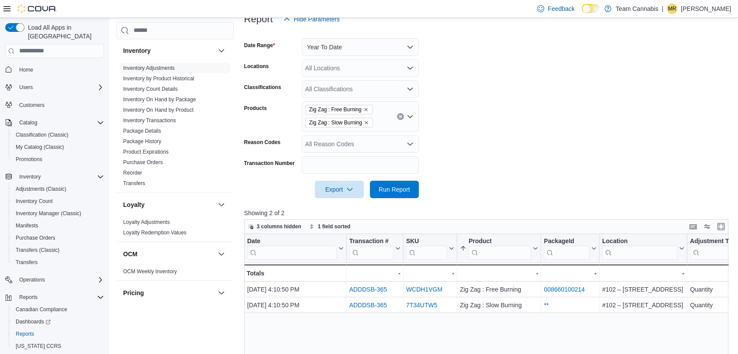
scroll to position [27, 0]
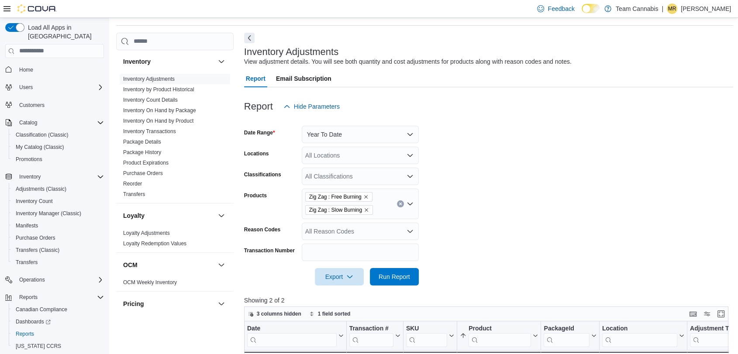
click at [365, 197] on icon "Remove Zig Zag : Free Burning from selection in this group" at bounding box center [365, 196] width 3 height 3
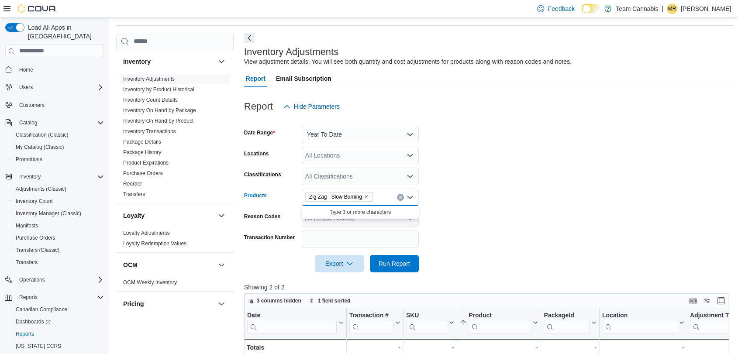
click at [366, 195] on icon "Remove Zig Zag : Slow Burning from selection in this group" at bounding box center [366, 196] width 5 height 5
click at [345, 175] on div "All Classifications" at bounding box center [360, 176] width 117 height 17
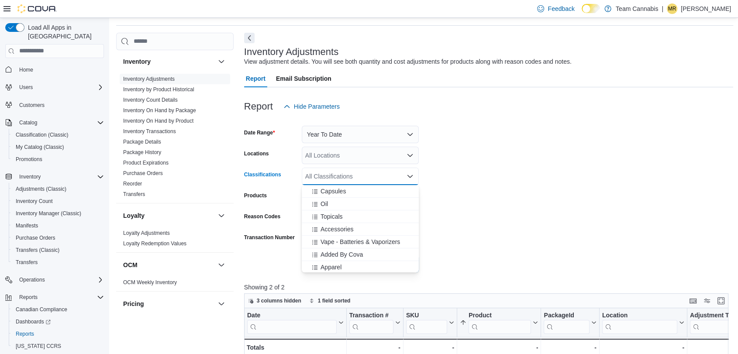
scroll to position [242, 0]
click at [346, 227] on span "Accessories" at bounding box center [336, 227] width 33 height 9
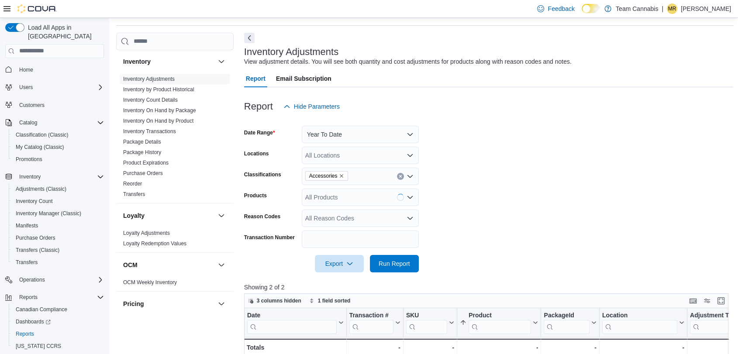
click at [599, 216] on form "Date Range Year To Date Locations All Locations Classifications Accessories Pro…" at bounding box center [488, 193] width 489 height 157
click at [394, 259] on span "Run Report" at bounding box center [393, 263] width 31 height 9
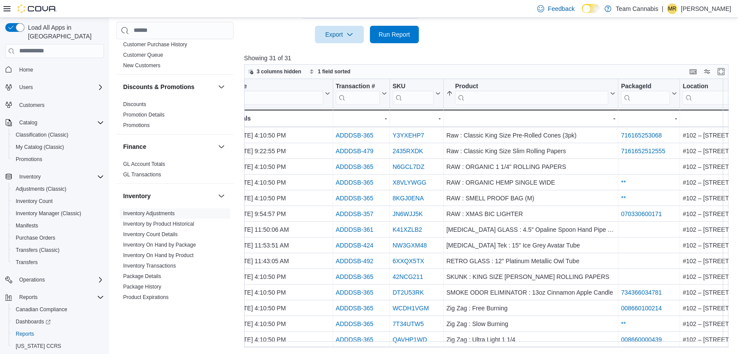
scroll to position [126, 14]
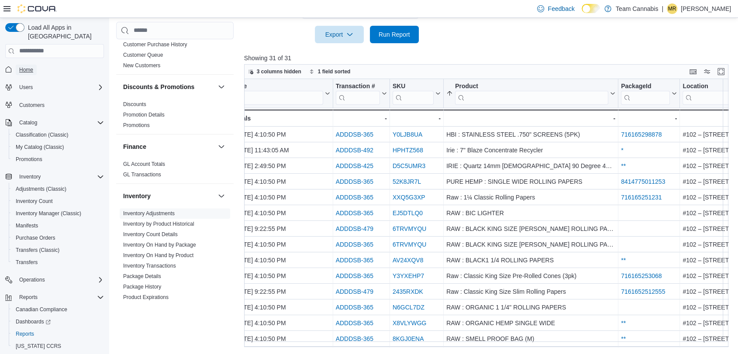
click at [24, 66] on span "Home" at bounding box center [26, 69] width 14 height 7
